Goal: Information Seeking & Learning: Learn about a topic

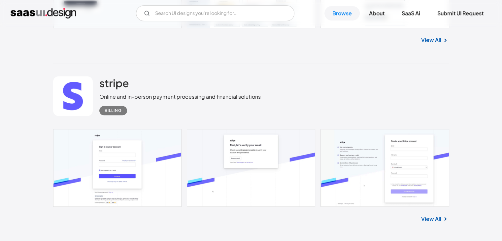
scroll to position [483, 0]
click at [102, 136] on link at bounding box center [251, 167] width 396 height 77
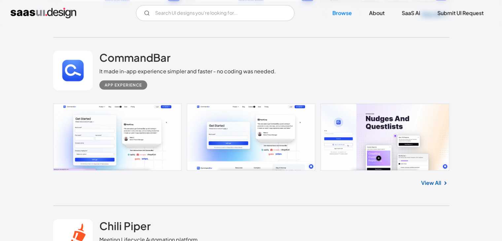
scroll to position [1409, 0]
click at [115, 139] on link at bounding box center [251, 136] width 396 height 67
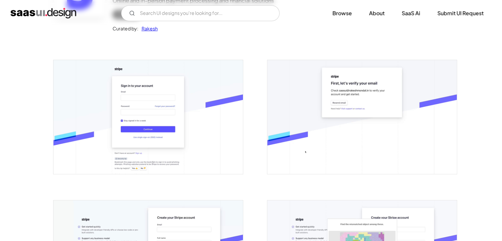
scroll to position [94, 0]
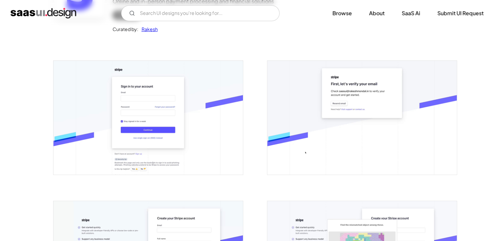
click at [208, 151] on img "open lightbox" at bounding box center [147, 117] width 189 height 113
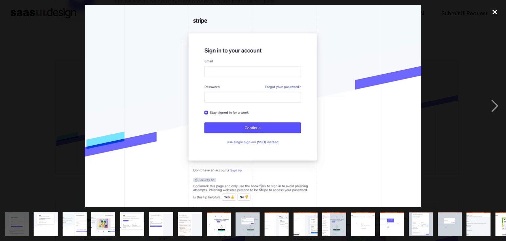
click at [493, 11] on div "close lightbox" at bounding box center [495, 12] width 22 height 15
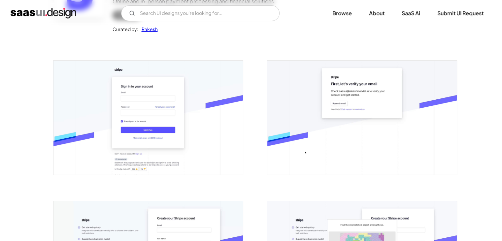
scroll to position [0, 0]
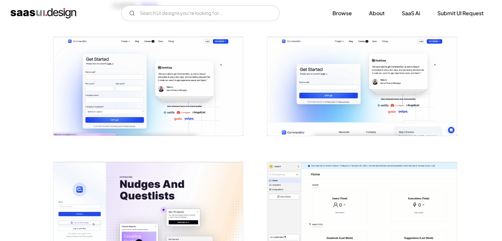
scroll to position [117, 0]
click at [144, 65] on img "open lightbox" at bounding box center [147, 86] width 189 height 99
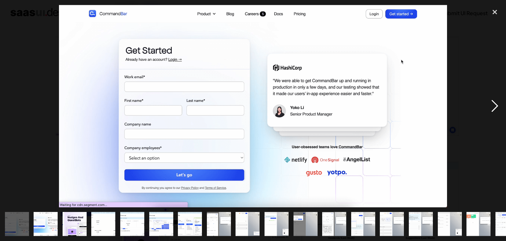
click at [493, 105] on div "next image" at bounding box center [495, 106] width 22 height 202
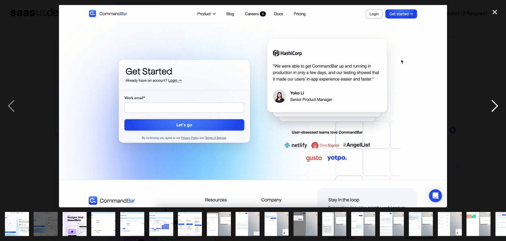
click at [493, 105] on div "next image" at bounding box center [495, 106] width 22 height 202
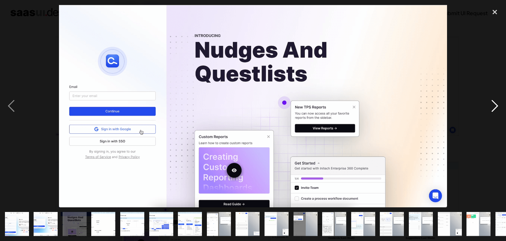
click at [493, 105] on div "next image" at bounding box center [495, 106] width 22 height 202
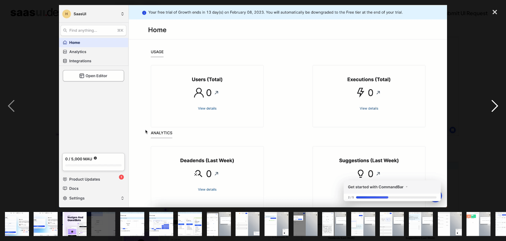
click at [493, 105] on div "next image" at bounding box center [495, 106] width 22 height 202
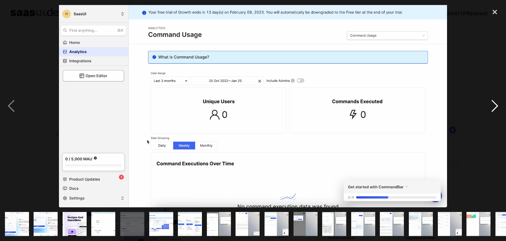
click at [493, 105] on div "next image" at bounding box center [495, 106] width 22 height 202
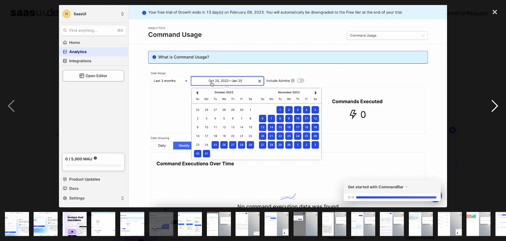
click at [493, 105] on div "next image" at bounding box center [495, 106] width 22 height 202
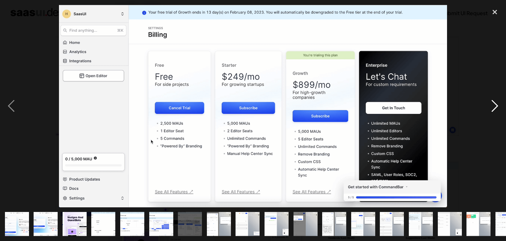
click at [493, 105] on div "next image" at bounding box center [495, 106] width 22 height 202
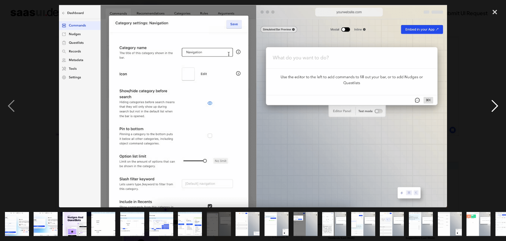
click at [493, 105] on div "next image" at bounding box center [495, 106] width 22 height 202
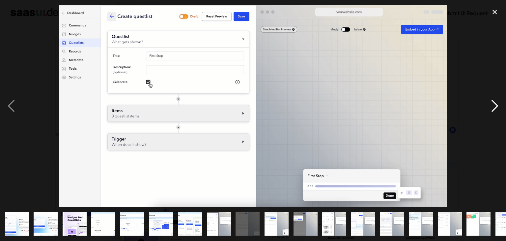
click at [492, 104] on div "next image" at bounding box center [495, 106] width 22 height 202
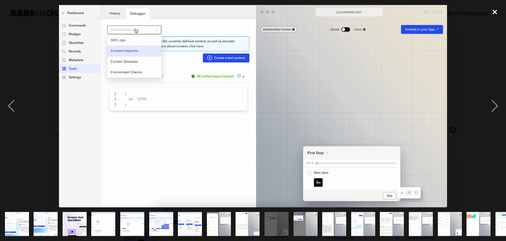
click at [491, 13] on div "close lightbox" at bounding box center [495, 12] width 22 height 15
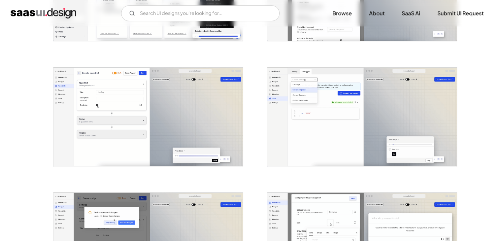
scroll to position [587, 0]
click at [194, 127] on img "open lightbox" at bounding box center [147, 116] width 189 height 99
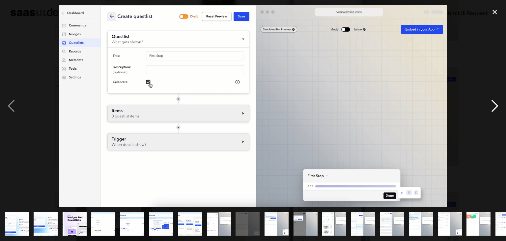
click at [495, 105] on div "next image" at bounding box center [495, 106] width 22 height 202
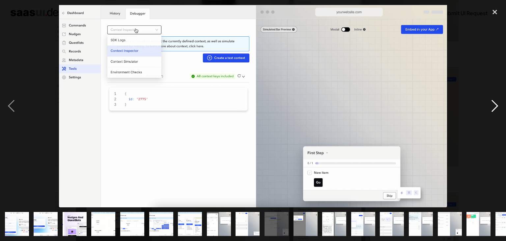
click at [495, 105] on div "next image" at bounding box center [495, 106] width 22 height 202
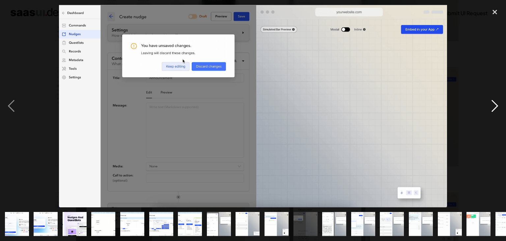
click at [495, 105] on div "next image" at bounding box center [495, 106] width 22 height 202
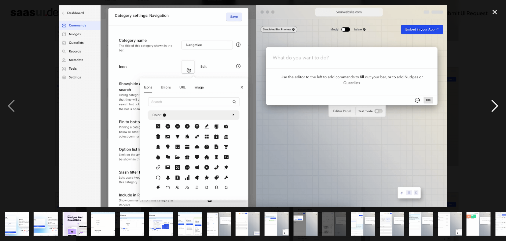
click at [495, 105] on div "next image" at bounding box center [495, 106] width 22 height 202
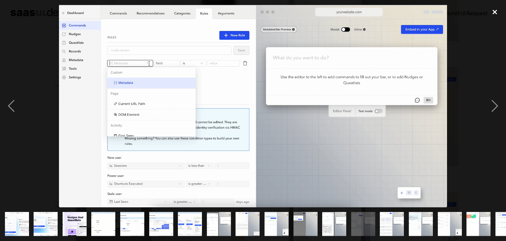
click at [496, 14] on div "close lightbox" at bounding box center [495, 12] width 22 height 15
